Goal: Task Accomplishment & Management: Manage account settings

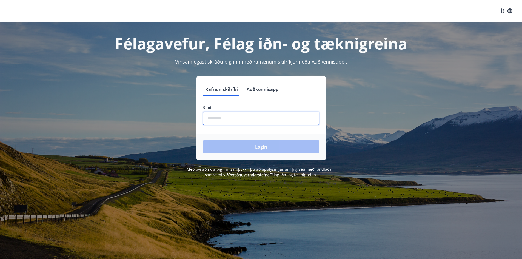
click at [227, 119] on input "phone" at bounding box center [261, 118] width 116 height 13
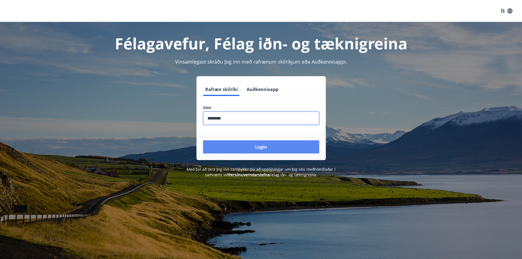
type input "********"
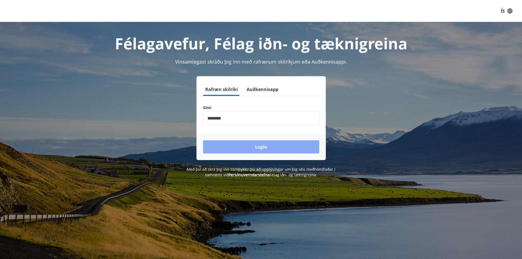
click at [257, 146] on button "Login" at bounding box center [261, 146] width 116 height 13
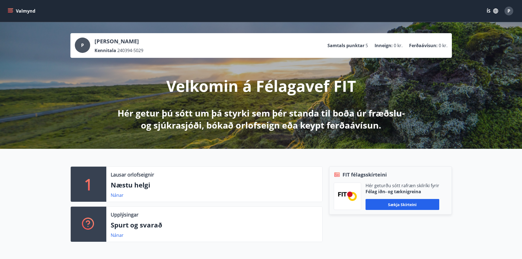
click at [12, 9] on icon "menu" at bounding box center [10, 10] width 5 height 5
